Goal: Information Seeking & Learning: Learn about a topic

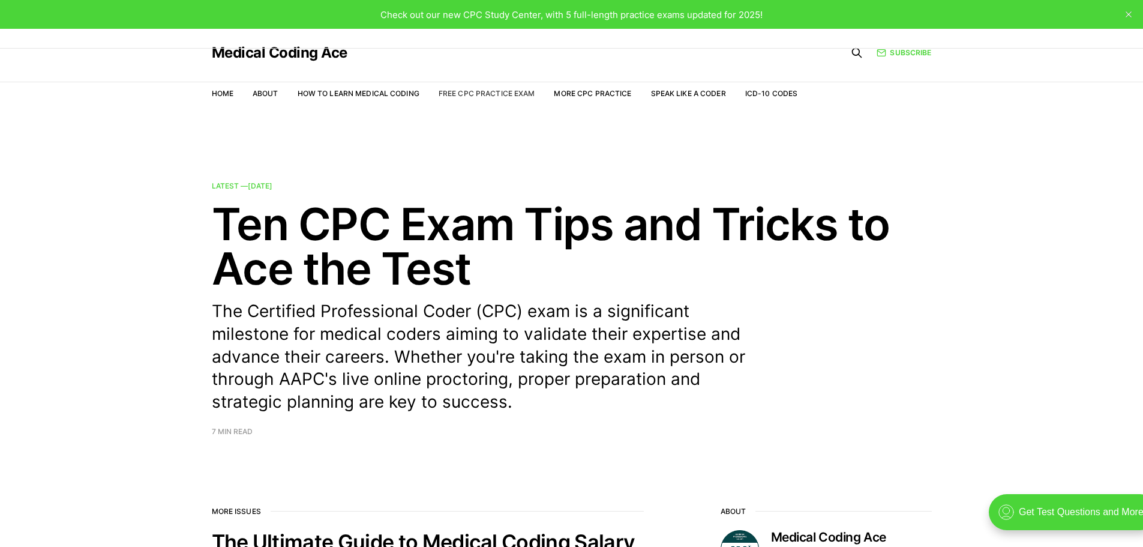
click at [450, 92] on link "Free CPC Practice Exam" at bounding box center [487, 93] width 97 height 9
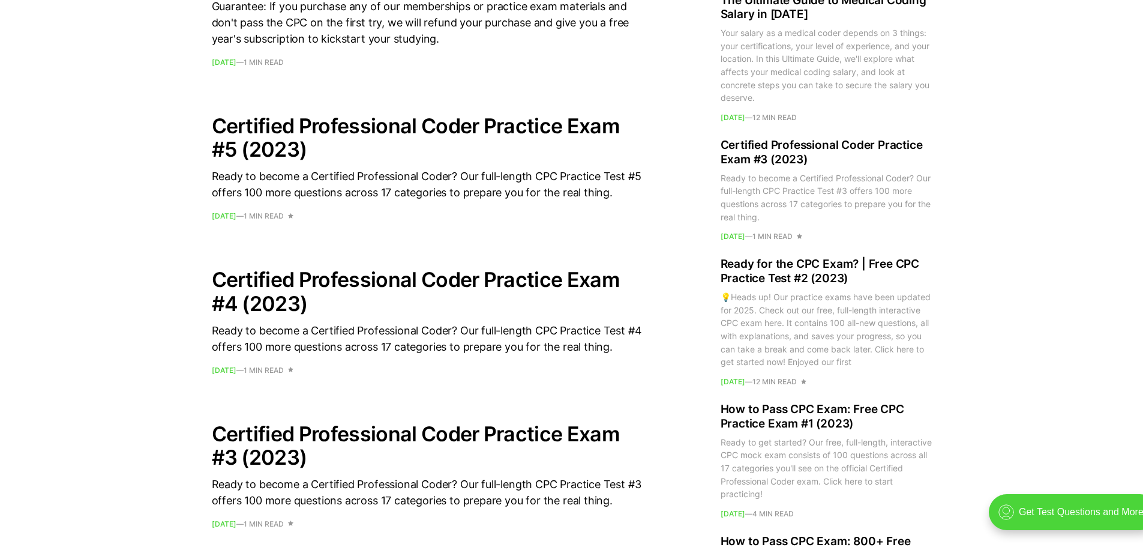
scroll to position [951, 0]
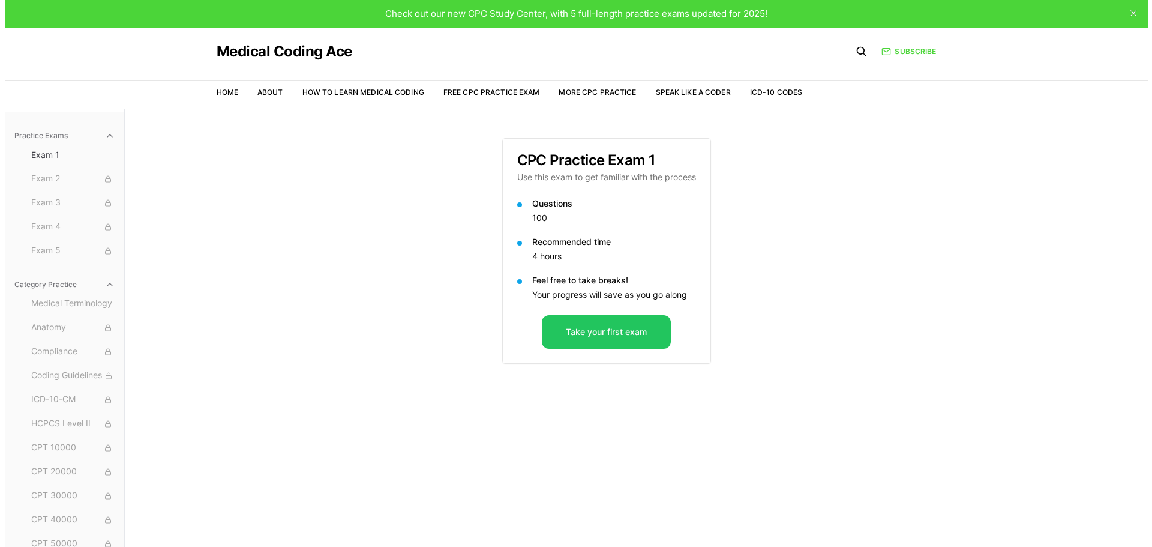
scroll to position [2, 0]
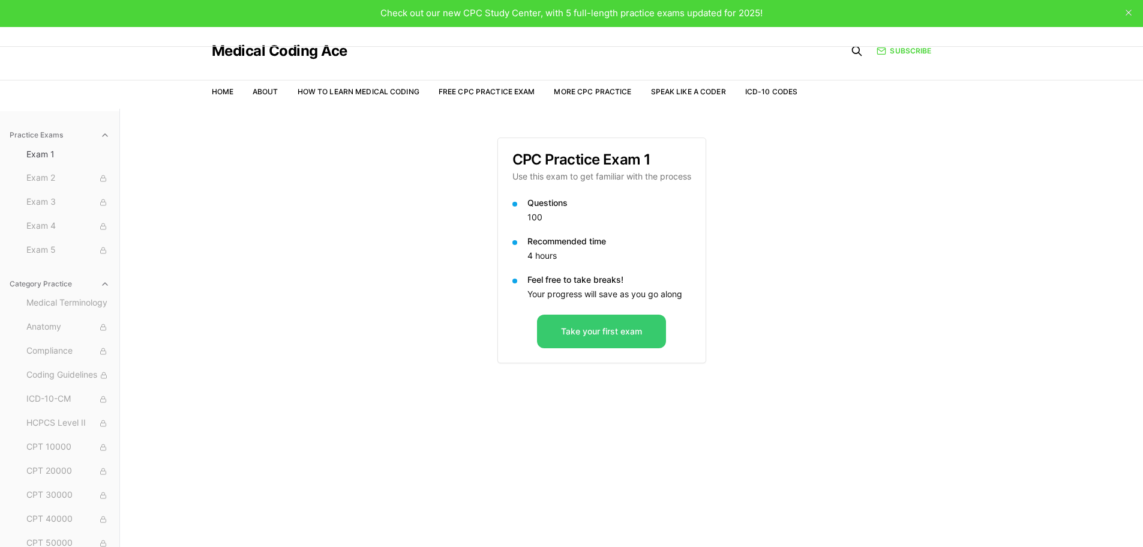
click at [644, 335] on button "Take your first exam" at bounding box center [601, 331] width 129 height 34
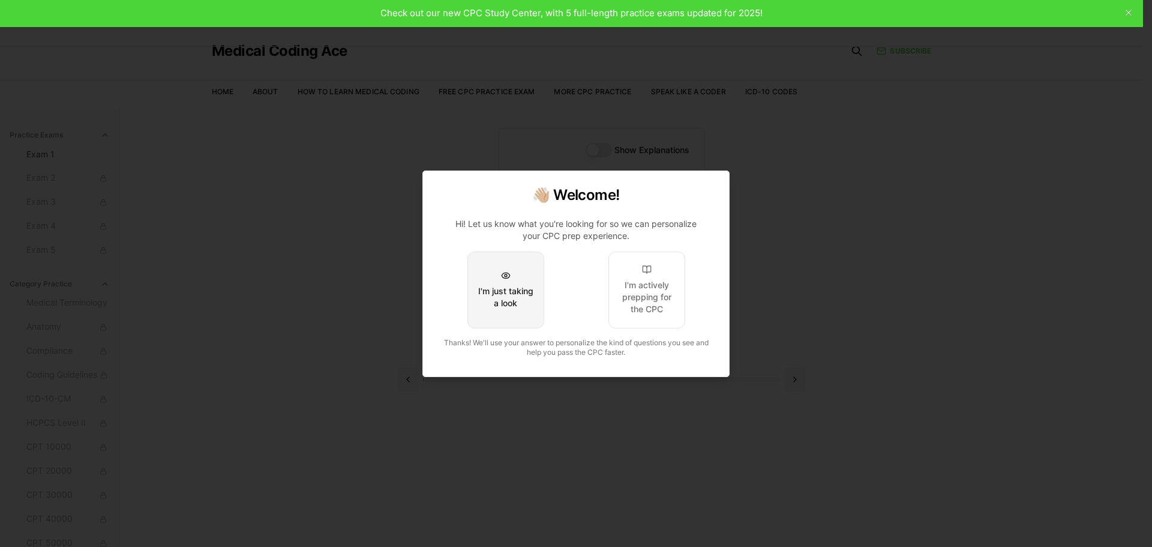
click at [516, 279] on button "I'm just taking a look" at bounding box center [506, 289] width 77 height 77
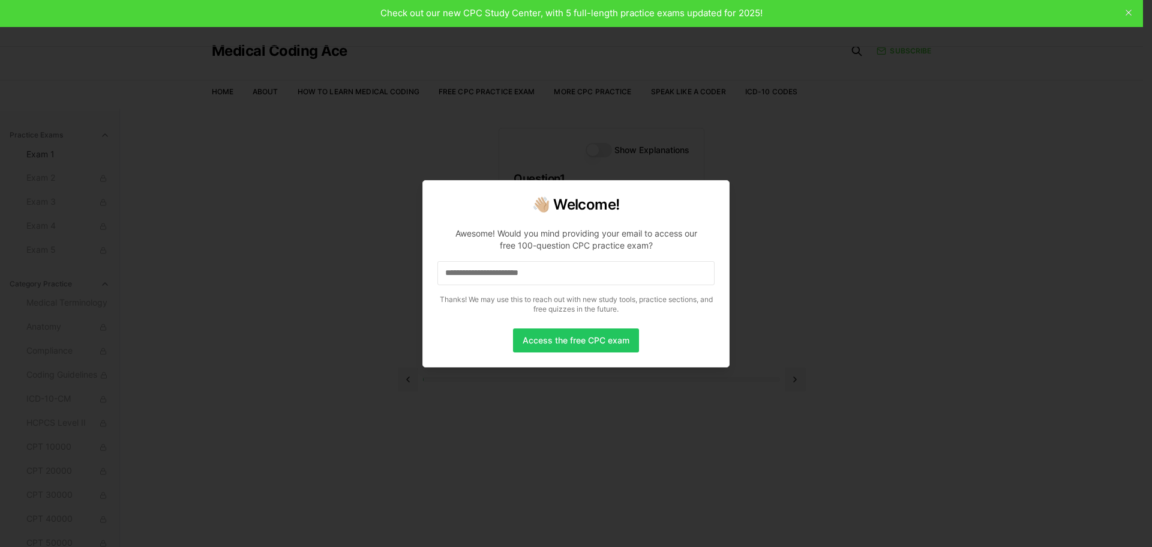
click at [377, 308] on div at bounding box center [576, 273] width 1152 height 547
